Goal: Book appointment/travel/reservation

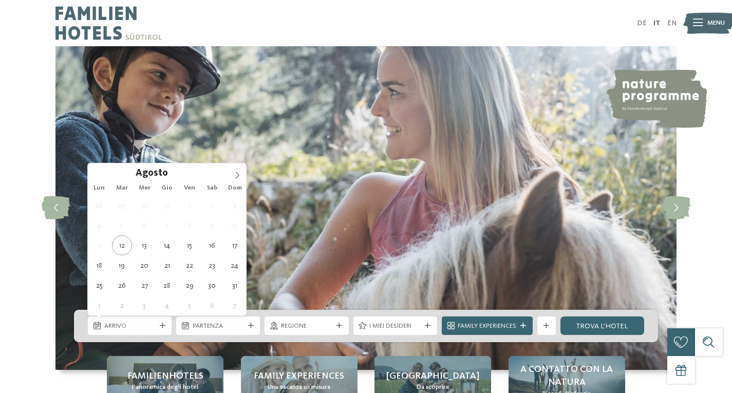
click at [149, 326] on span "Arrivo" at bounding box center [129, 326] width 51 height 9
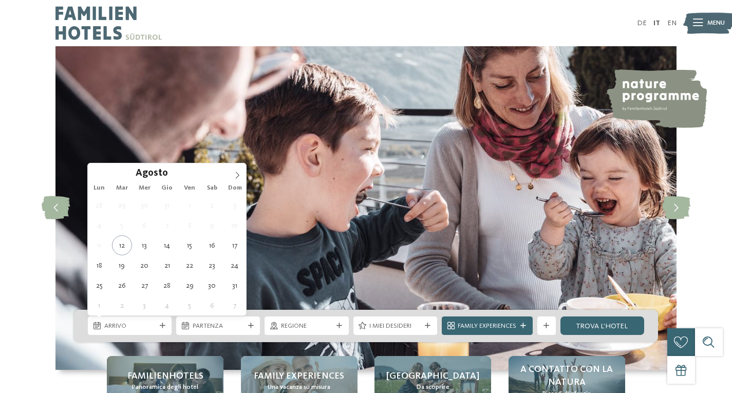
click at [237, 186] on span "Dom" at bounding box center [235, 188] width 23 height 7
click at [237, 173] on icon at bounding box center [238, 175] width 4 height 7
type div "04.09.2025"
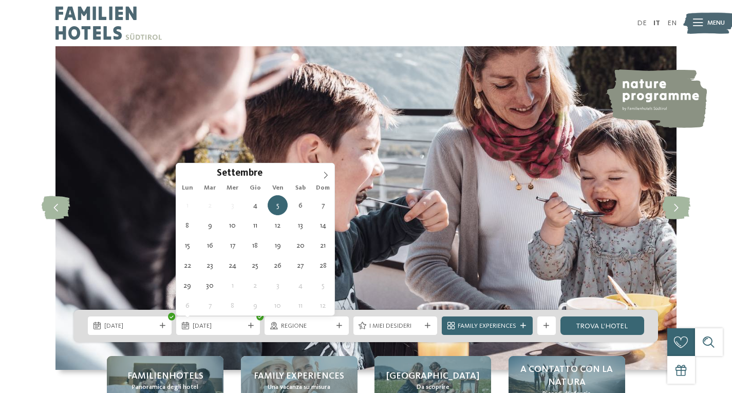
type div "07.09.2025"
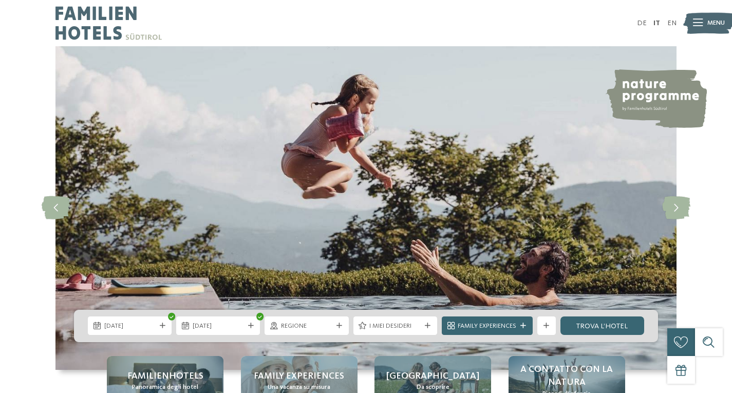
click at [488, 324] on span "Family Experiences" at bounding box center [487, 326] width 59 height 9
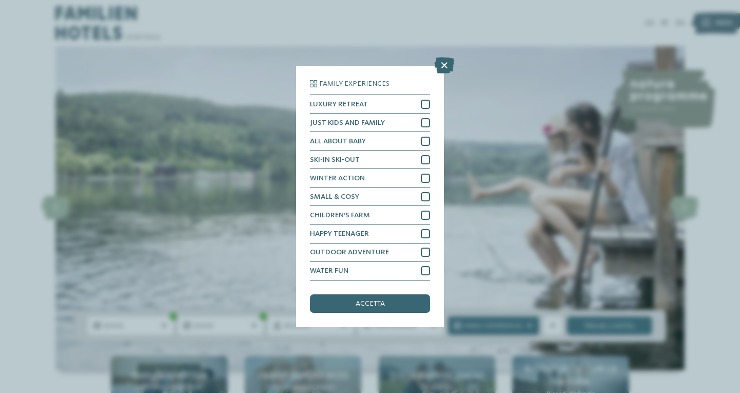
click at [363, 266] on div "WATER FUN" at bounding box center [370, 271] width 120 height 19
click at [357, 301] on span "accetta" at bounding box center [370, 303] width 29 height 7
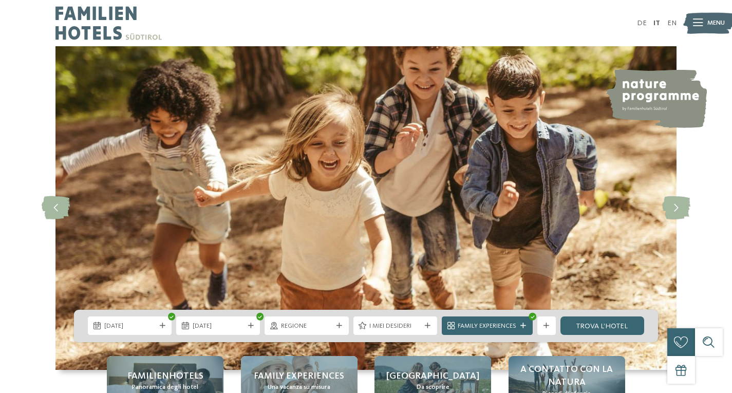
click at [314, 332] on div "Regione" at bounding box center [307, 326] width 84 height 19
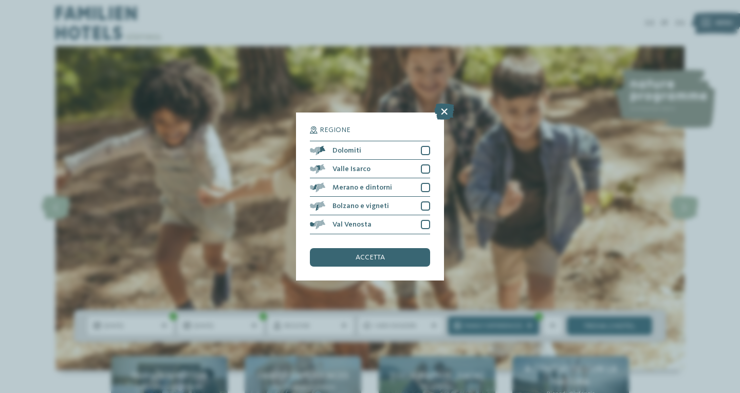
click at [401, 167] on div "Valle Isarco" at bounding box center [370, 169] width 120 height 19
click at [421, 194] on div "Merano e dintorni" at bounding box center [370, 187] width 120 height 19
click at [419, 202] on div "Bolzano e vigneti" at bounding box center [370, 206] width 120 height 19
click at [416, 220] on div "Val Venosta" at bounding box center [370, 224] width 120 height 19
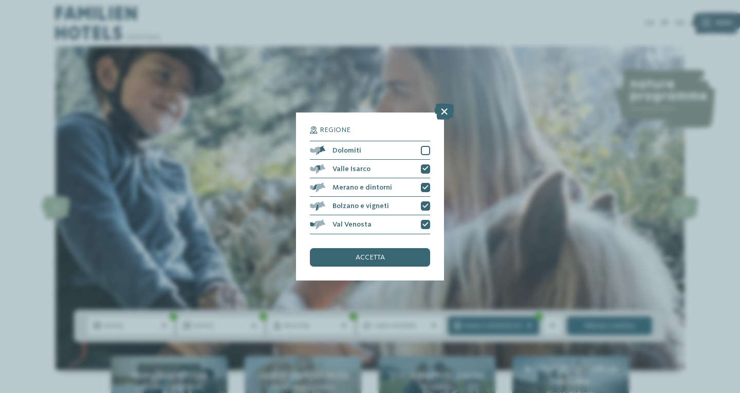
click at [370, 152] on div "Dolomiti" at bounding box center [370, 150] width 120 height 19
click at [360, 259] on span "accetta" at bounding box center [370, 257] width 29 height 7
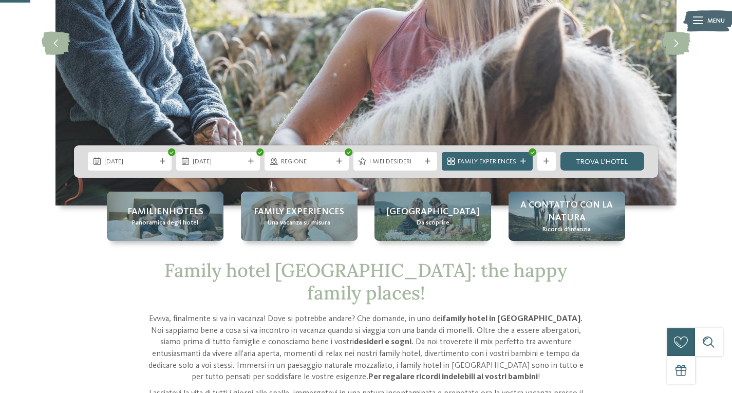
scroll to position [165, 0]
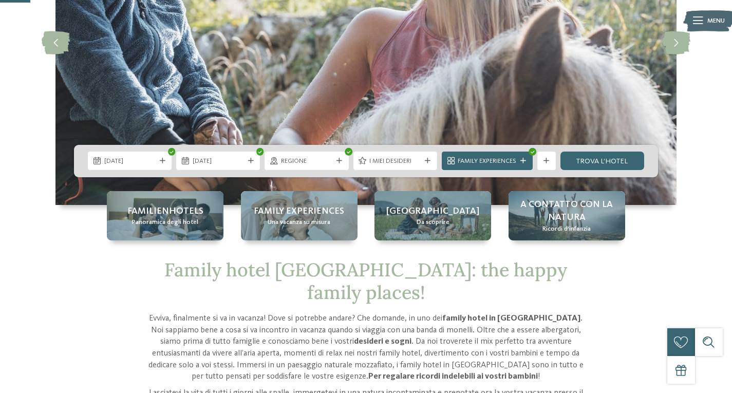
click at [585, 160] on link "trova l’hotel" at bounding box center [603, 161] width 84 height 19
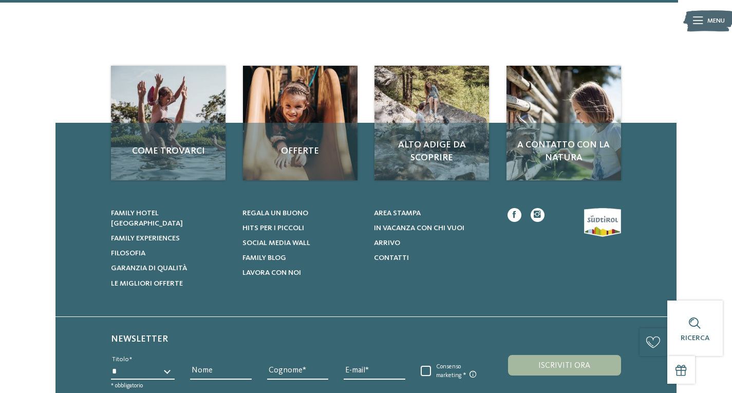
scroll to position [1358, 0]
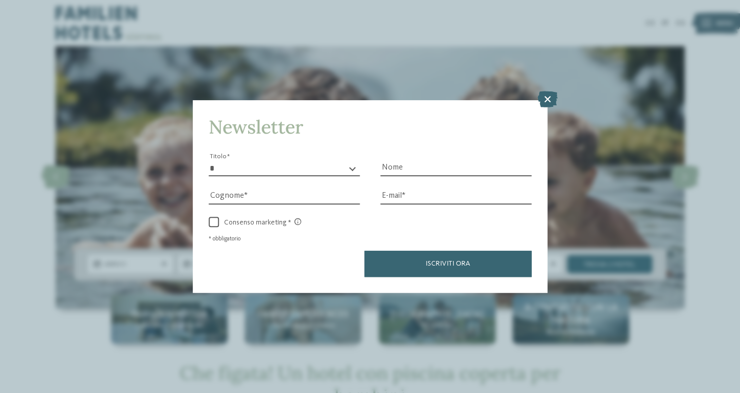
click at [546, 97] on icon at bounding box center [548, 99] width 20 height 16
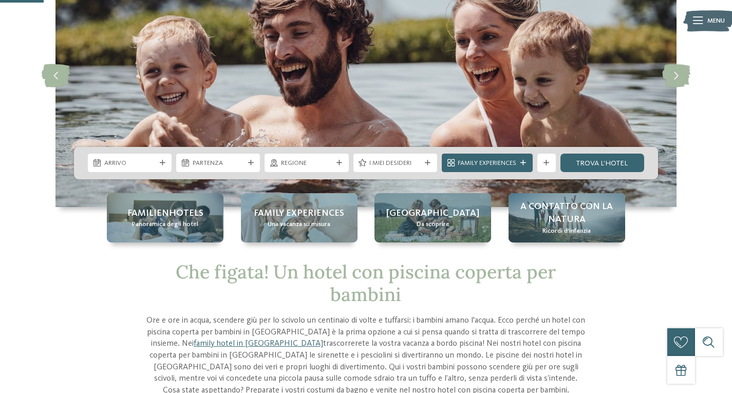
scroll to position [100, 0]
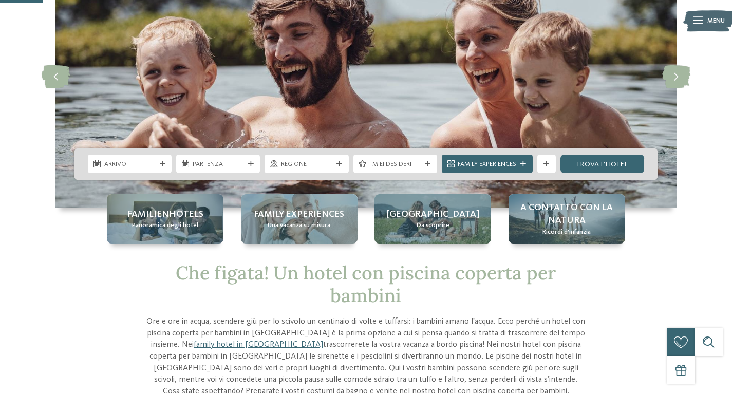
click at [227, 167] on span "Partenza" at bounding box center [218, 164] width 51 height 9
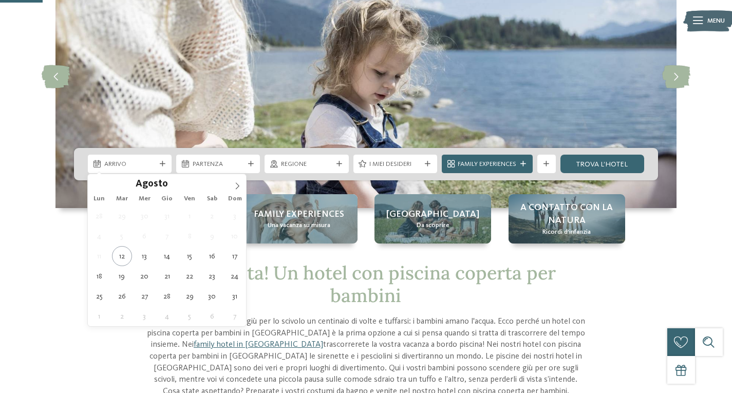
click at [132, 161] on span "Arrivo" at bounding box center [129, 164] width 51 height 9
click at [244, 180] on span at bounding box center [237, 182] width 17 height 17
type div "04.09.2025"
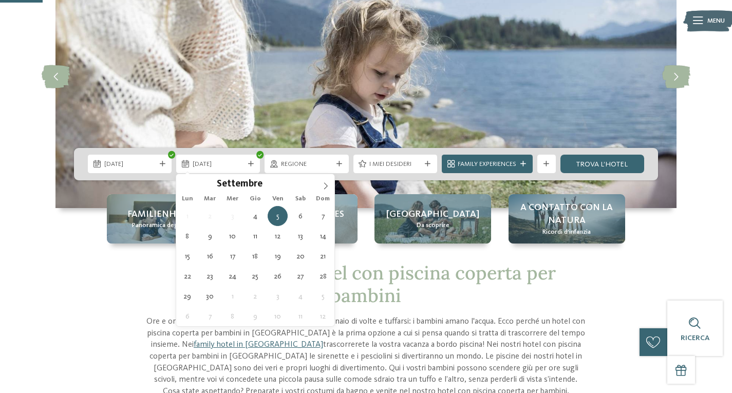
type div "07.09.2025"
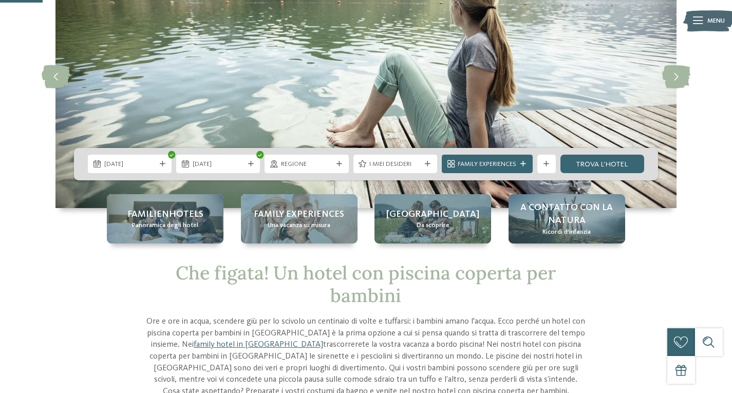
click at [422, 167] on div "I miei desideri" at bounding box center [396, 164] width 56 height 10
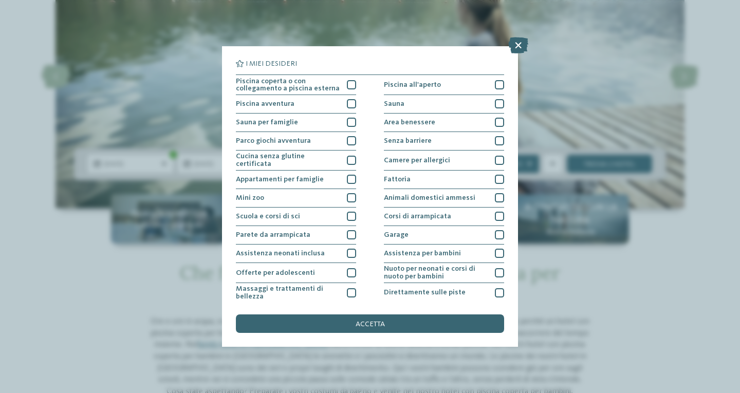
click at [515, 49] on icon at bounding box center [518, 45] width 20 height 16
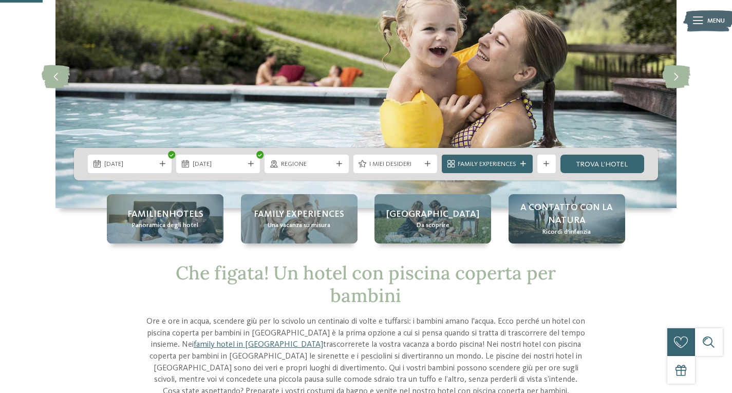
click at [326, 163] on span "Regione" at bounding box center [306, 164] width 51 height 9
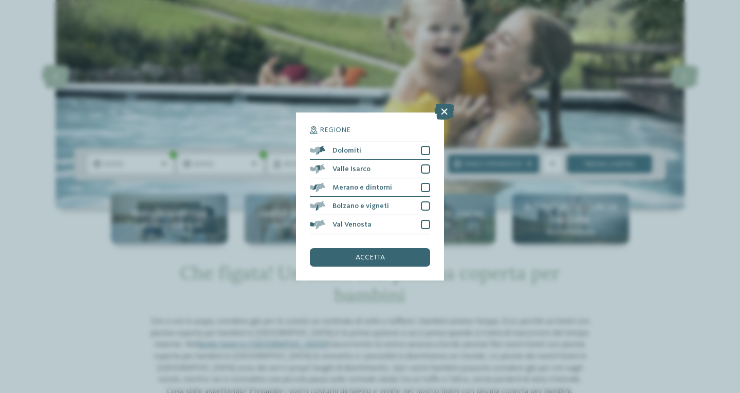
click at [354, 150] on span "Dolomiti" at bounding box center [347, 150] width 29 height 7
click at [353, 164] on div "Valle Isarco" at bounding box center [370, 169] width 120 height 19
click at [355, 186] on span "Merano e dintorni" at bounding box center [363, 187] width 60 height 7
click at [359, 203] on span "Bolzano e vigneti" at bounding box center [361, 206] width 57 height 7
click at [361, 220] on div "Val Venosta" at bounding box center [370, 224] width 120 height 19
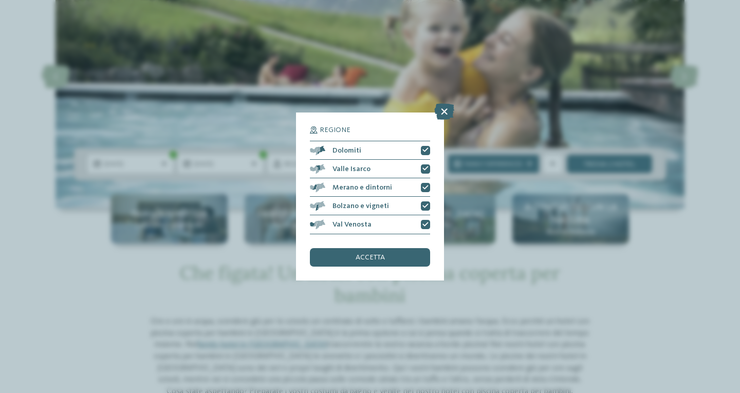
click at [369, 255] on span "accetta" at bounding box center [370, 257] width 29 height 7
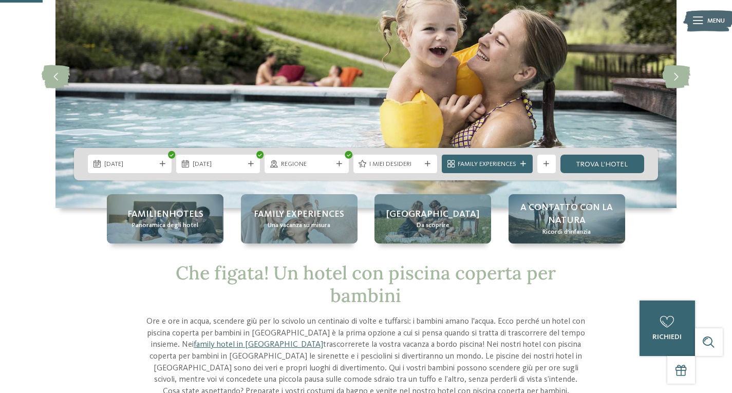
click at [627, 162] on link "trova l’hotel" at bounding box center [603, 164] width 84 height 19
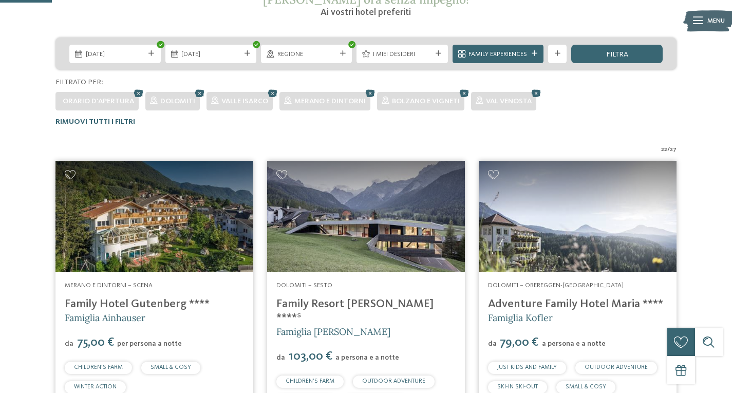
scroll to position [198, 0]
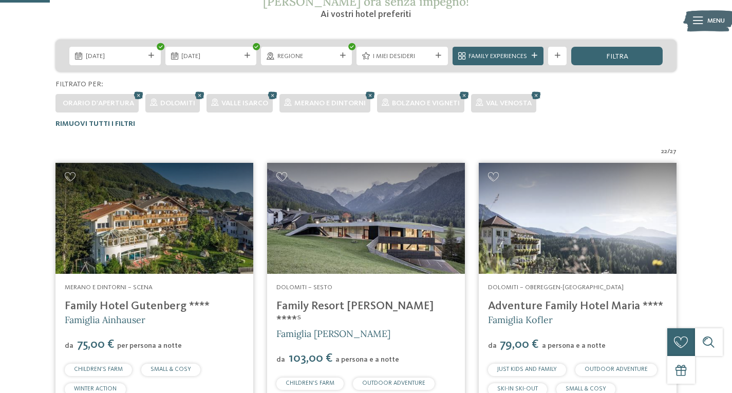
click at [130, 305] on link "Family Hotel Gutenberg ****" at bounding box center [137, 306] width 145 height 11
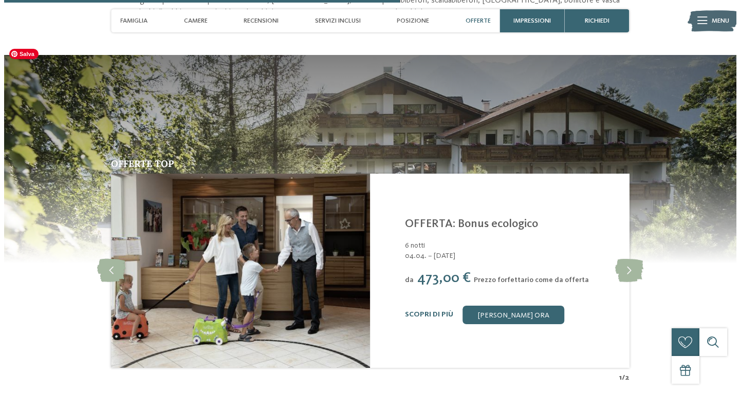
scroll to position [1492, 0]
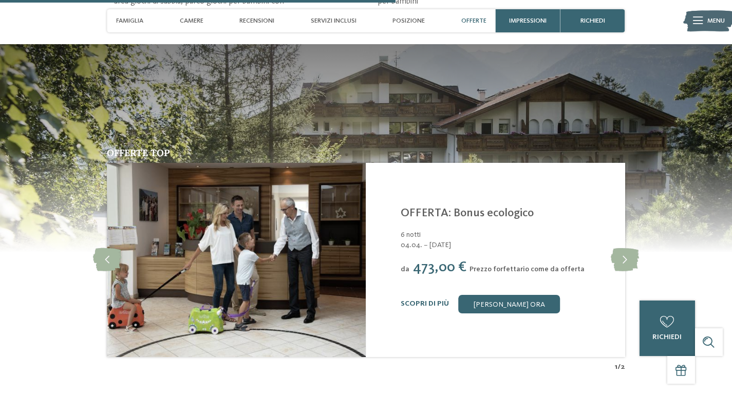
click at [424, 300] on link "Scopri di più" at bounding box center [425, 303] width 48 height 7
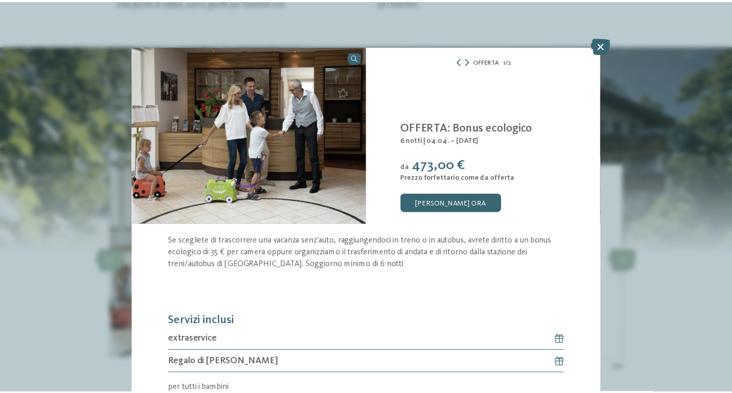
scroll to position [49, 0]
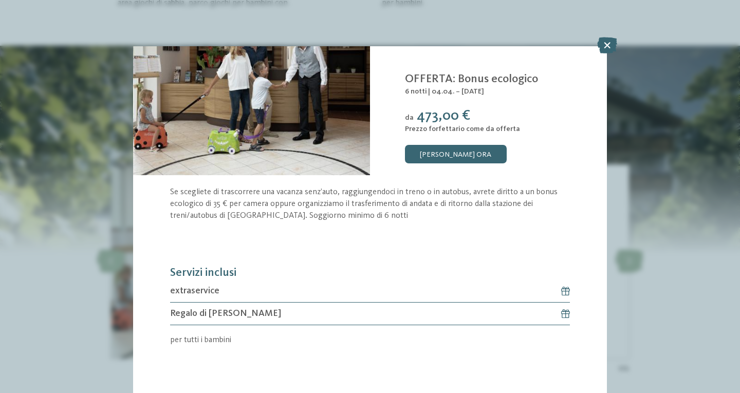
click at [607, 50] on icon at bounding box center [607, 45] width 20 height 16
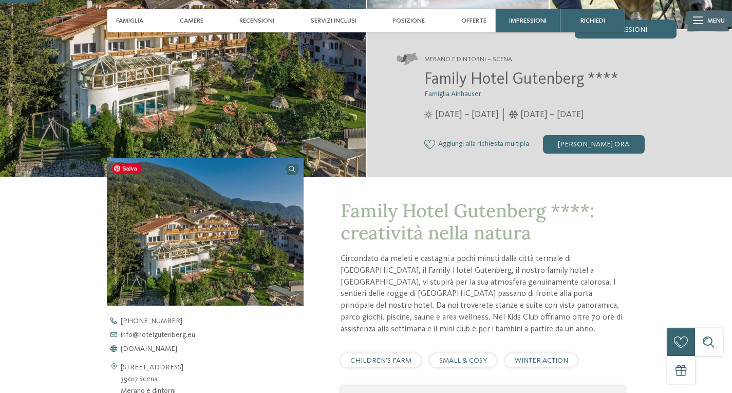
scroll to position [154, 0]
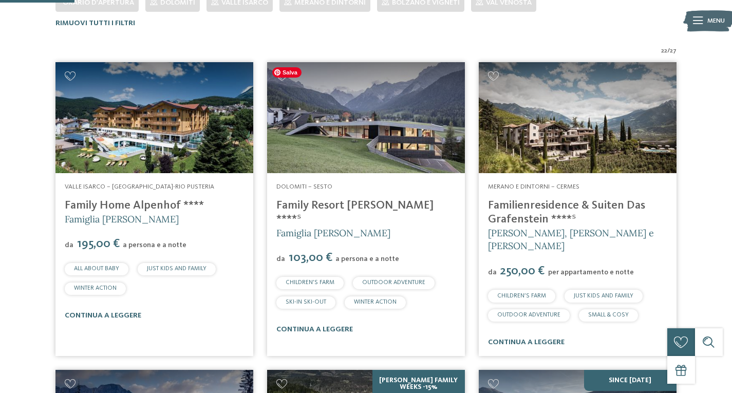
scroll to position [299, 0]
click at [384, 153] on img at bounding box center [366, 117] width 198 height 111
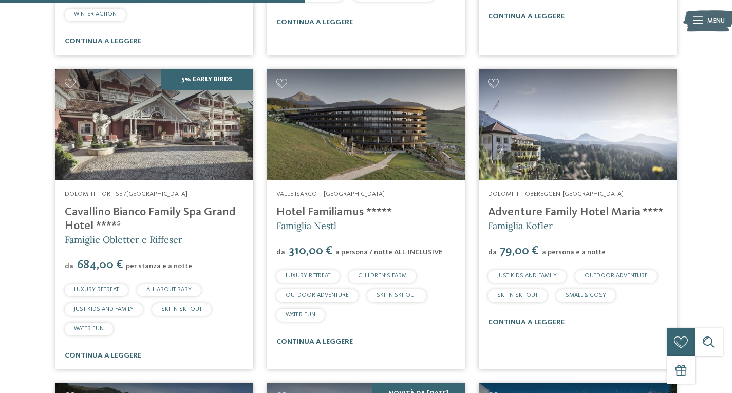
scroll to position [1296, 0]
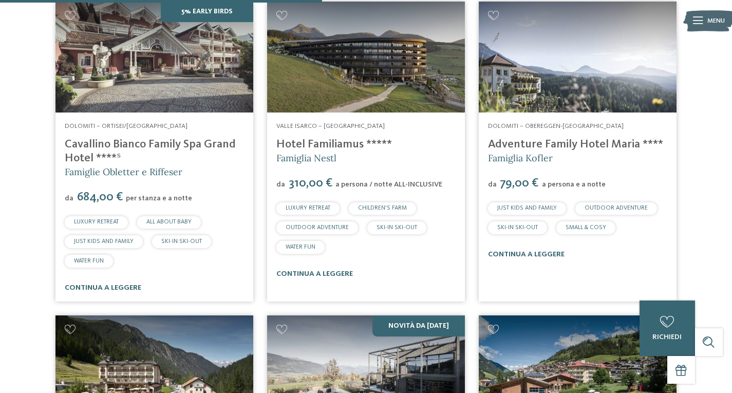
click at [551, 139] on link "Adventure Family Hotel Maria ****" at bounding box center [575, 144] width 175 height 11
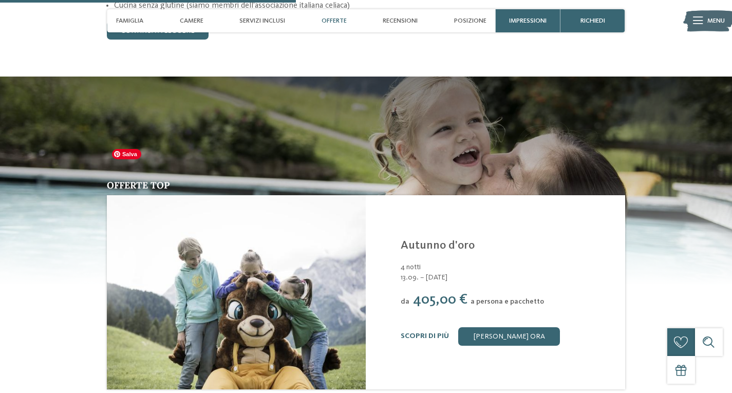
scroll to position [1147, 0]
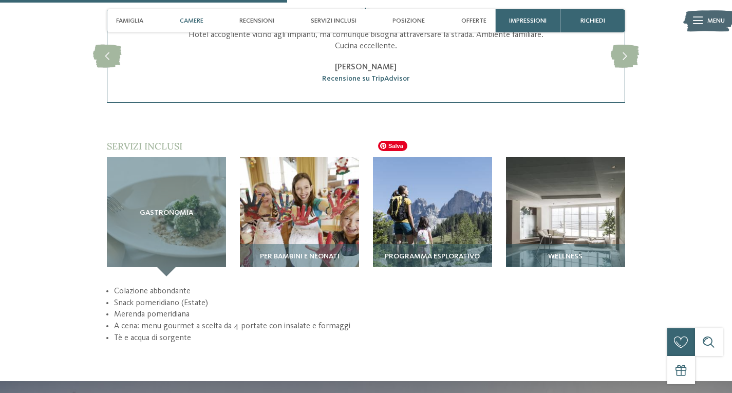
scroll to position [960, 0]
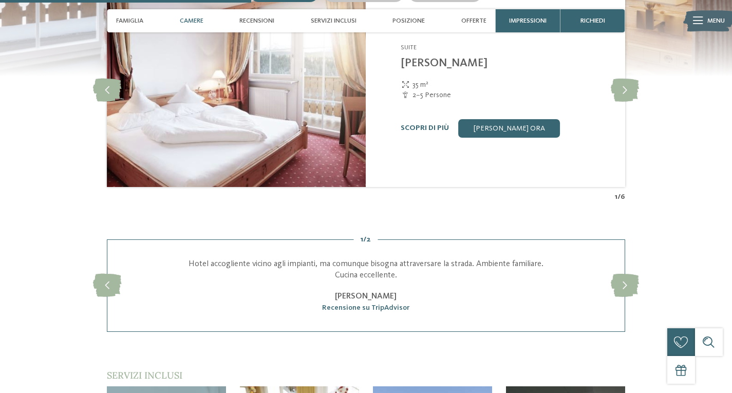
click at [498, 119] on link "[PERSON_NAME] ora" at bounding box center [509, 128] width 102 height 19
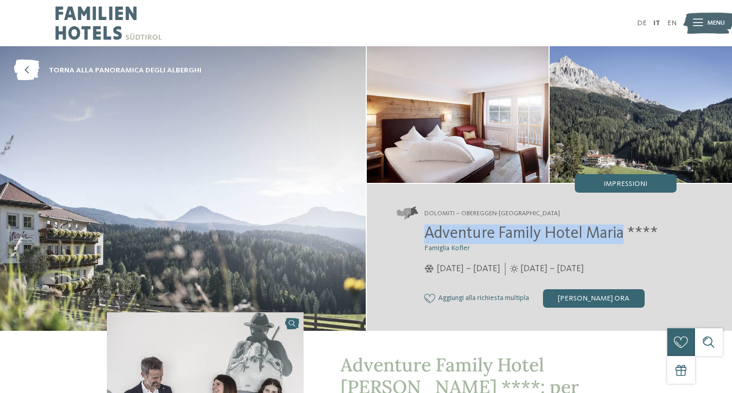
drag, startPoint x: 426, startPoint y: 234, endPoint x: 626, endPoint y: 231, distance: 200.5
click at [626, 231] on span "Adventure Family Hotel Maria ****" at bounding box center [542, 234] width 234 height 16
copy span "Adventure Family Hotel [PERSON_NAME]"
